Goal: Task Accomplishment & Management: Use online tool/utility

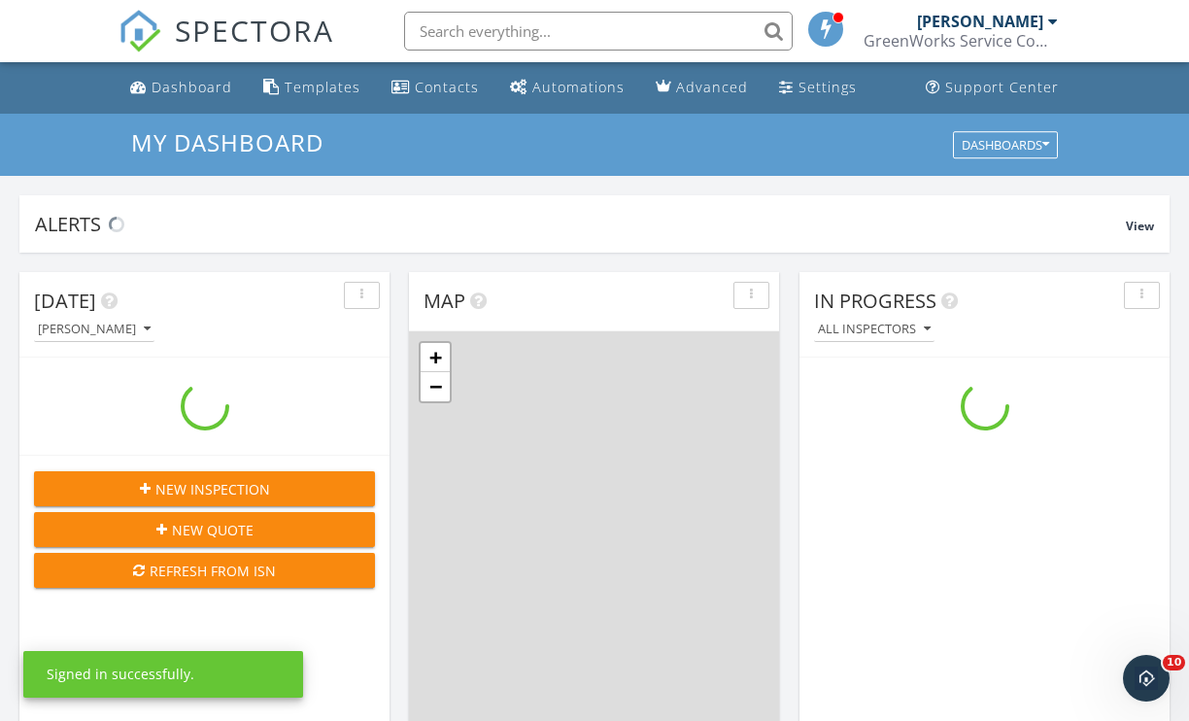
scroll to position [1798, 1219]
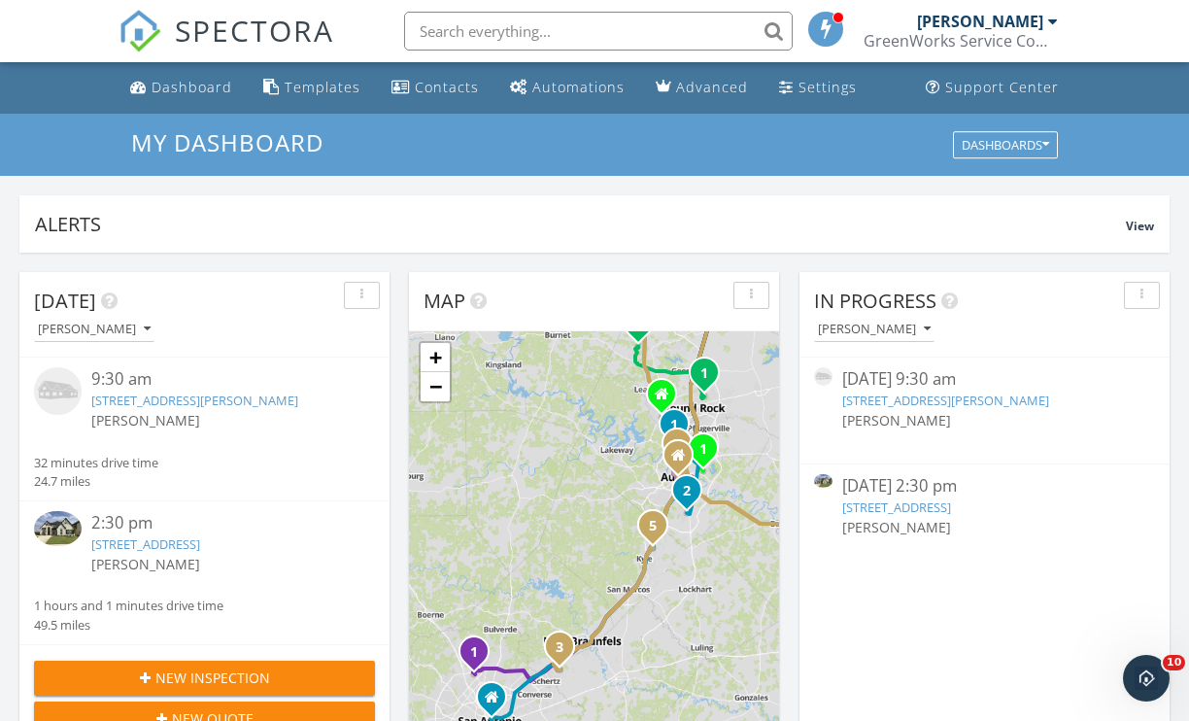
click at [200, 549] on link "2105 Birdwatch, Mansfield, TX 76063" at bounding box center [145, 543] width 109 height 17
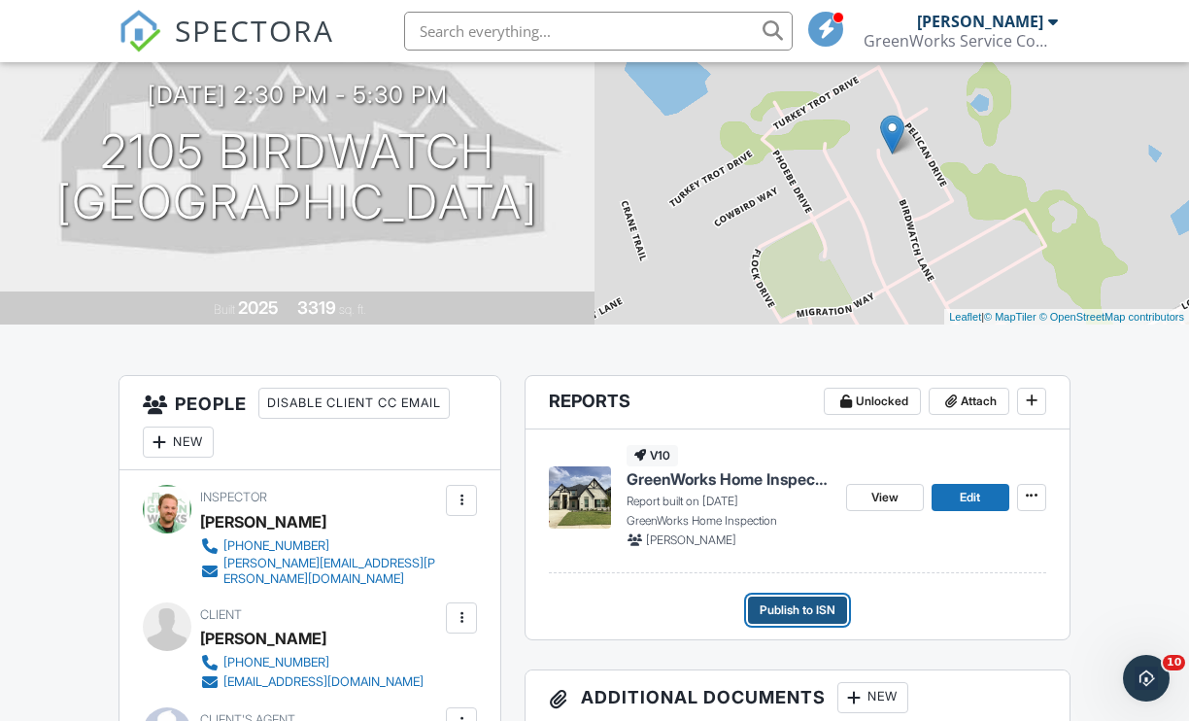
click at [801, 603] on span "Publish to ISN" at bounding box center [798, 609] width 76 height 19
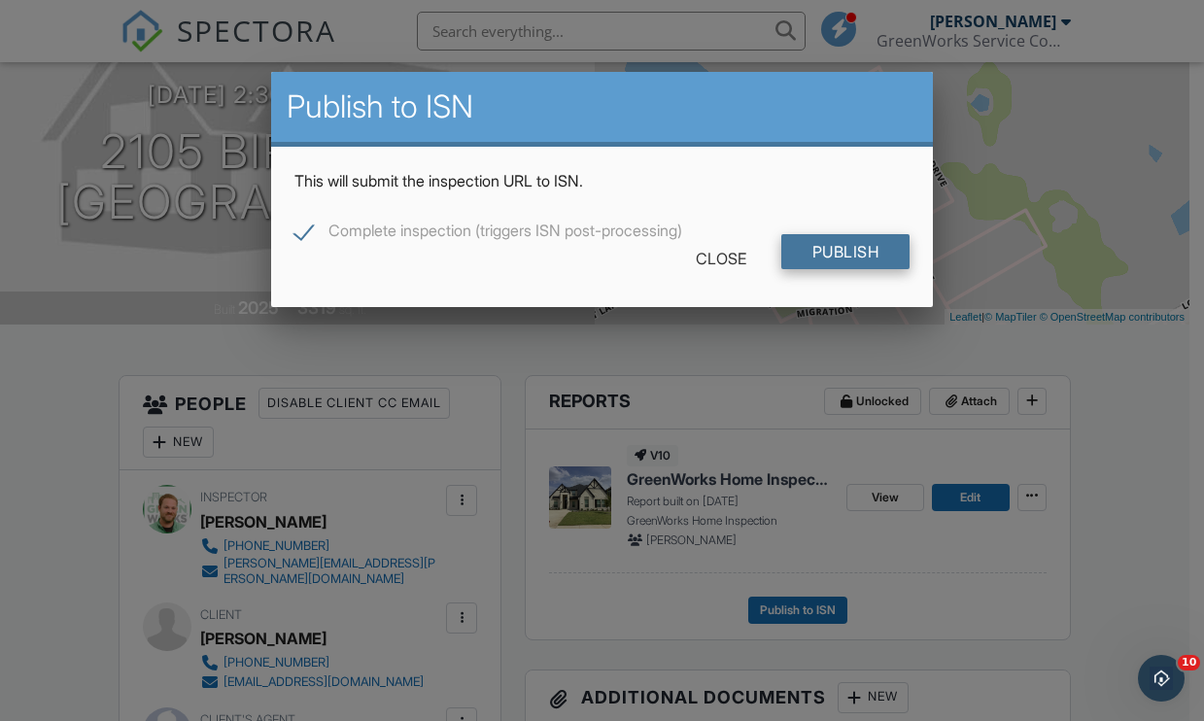
click at [836, 253] on input "Publish" at bounding box center [845, 251] width 129 height 35
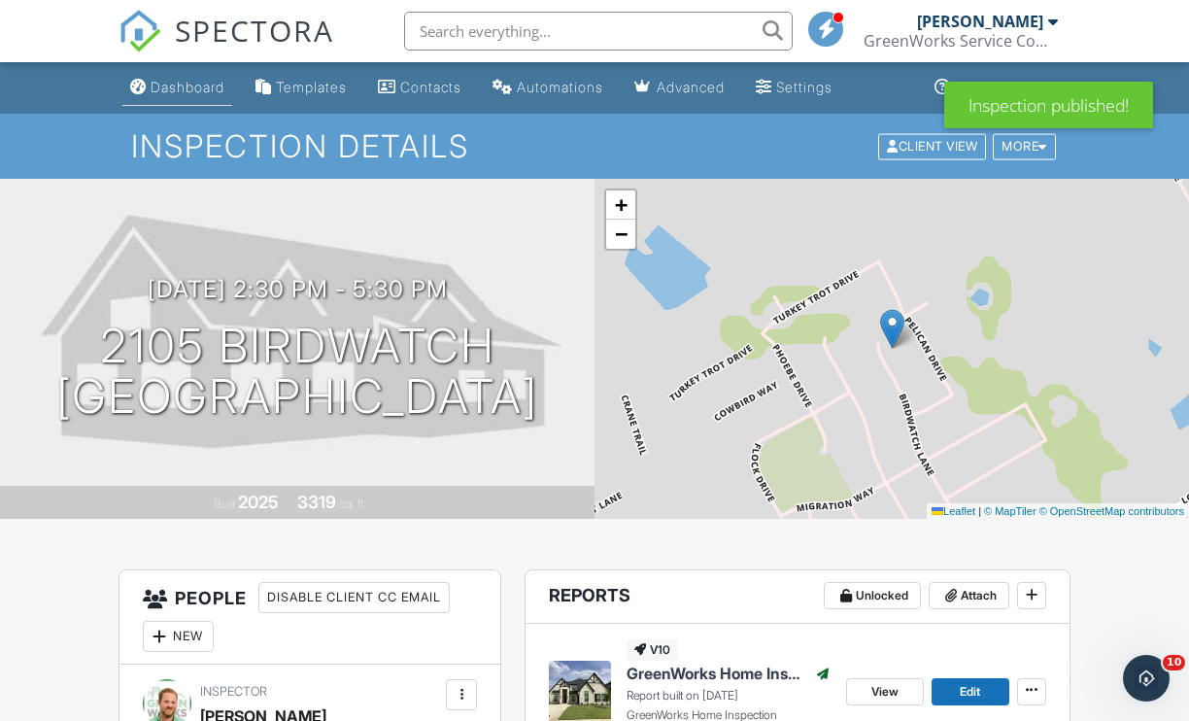
click at [216, 92] on div "Dashboard" at bounding box center [188, 87] width 74 height 17
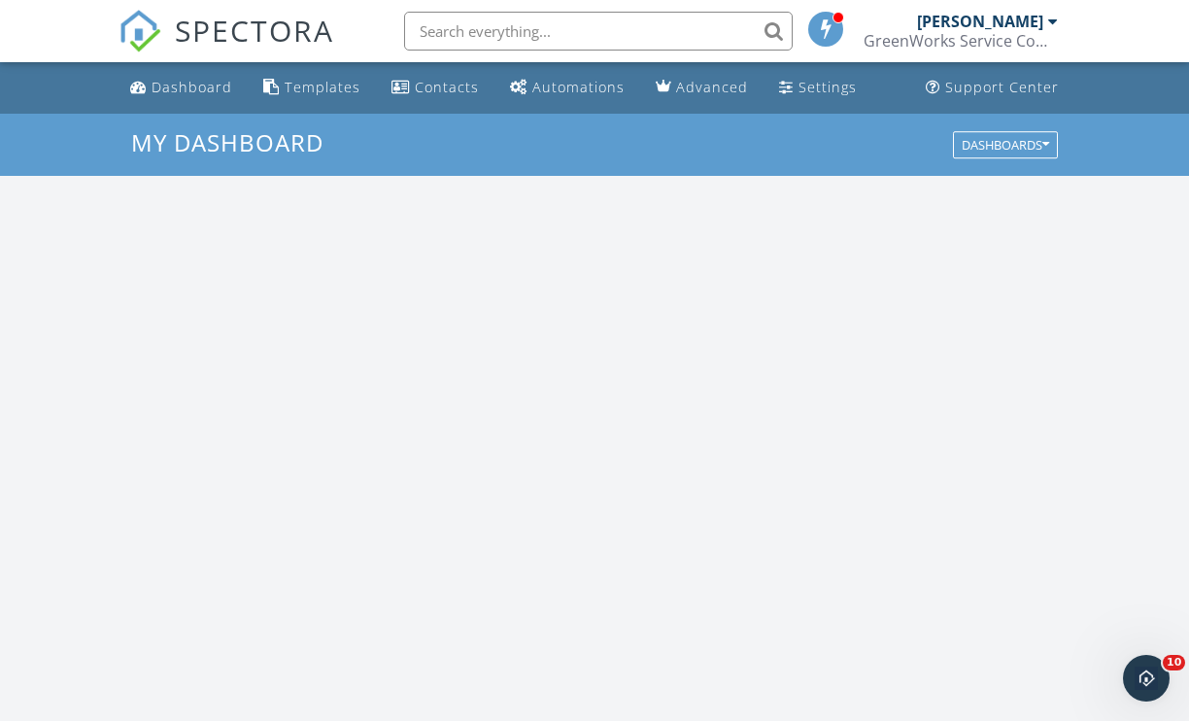
scroll to position [1798, 1219]
